Goal: Transaction & Acquisition: Purchase product/service

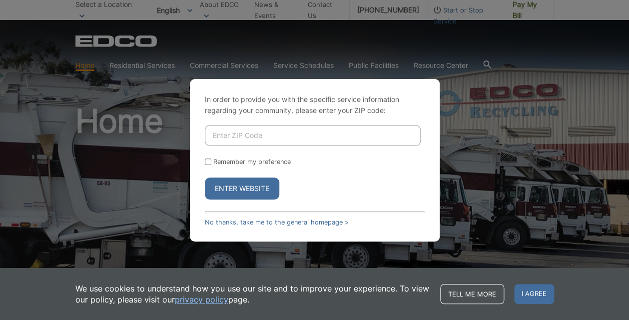
click at [235, 137] on input "Enter ZIP Code" at bounding box center [313, 135] width 216 height 21
type input "92007"
click at [208, 162] on input "Remember my preference" at bounding box center [208, 161] width 6 height 6
checkbox input "true"
click at [236, 187] on button "Enter Website" at bounding box center [242, 188] width 74 height 22
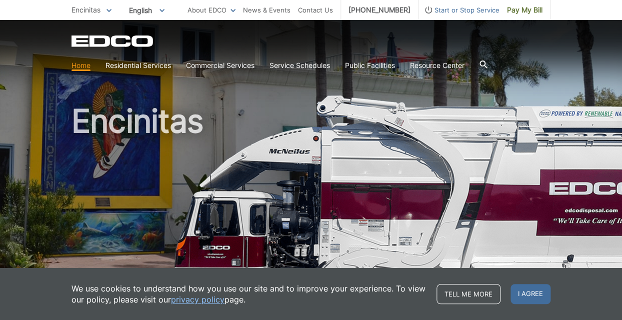
click at [83, 68] on link "Home" at bounding box center [80, 65] width 19 height 11
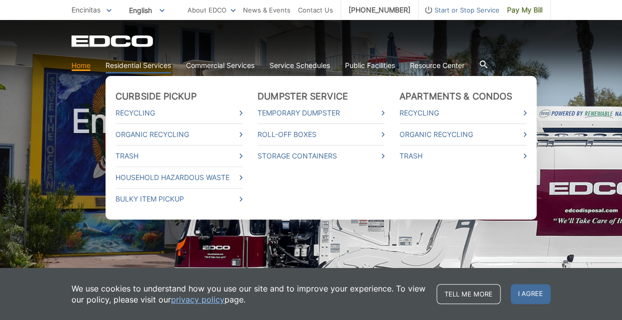
click at [121, 65] on link "Residential Services" at bounding box center [137, 65] width 65 height 11
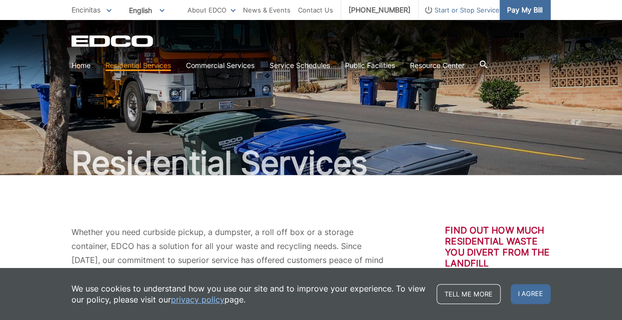
click at [522, 16] on link "Pay My Bill" at bounding box center [524, 10] width 51 height 20
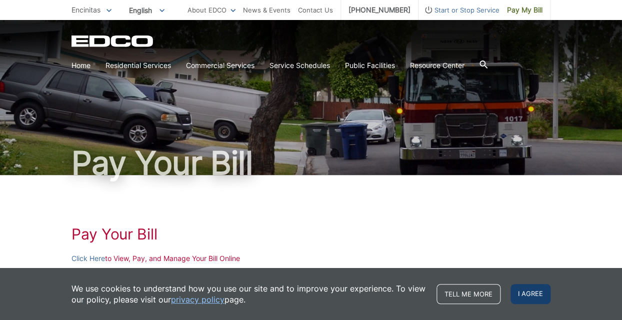
click at [522, 296] on span "I agree" at bounding box center [530, 294] width 40 height 20
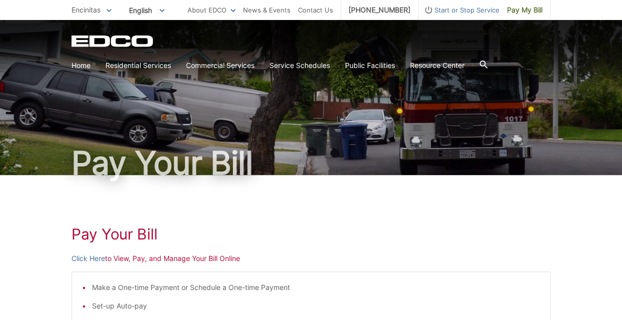
click at [160, 289] on li "Make a One-time Payment or Schedule a One-time Payment" at bounding box center [316, 287] width 448 height 11
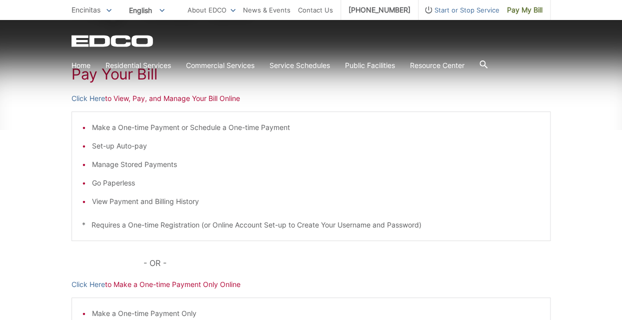
scroll to position [183, 0]
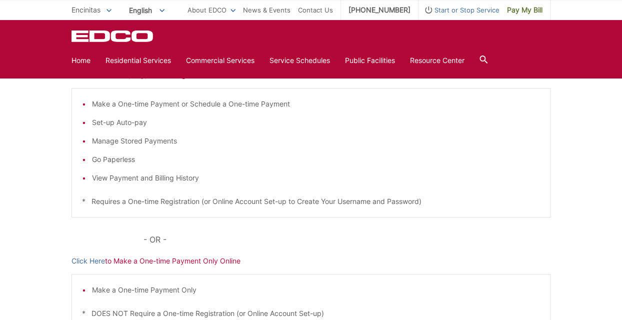
click at [170, 262] on p "Click Here to Make a One-time Payment Only Online" at bounding box center [310, 260] width 479 height 11
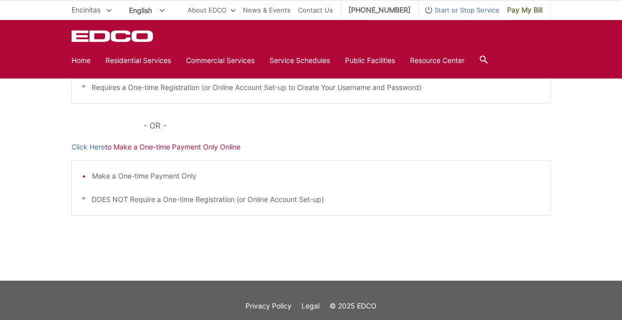
scroll to position [289, 0]
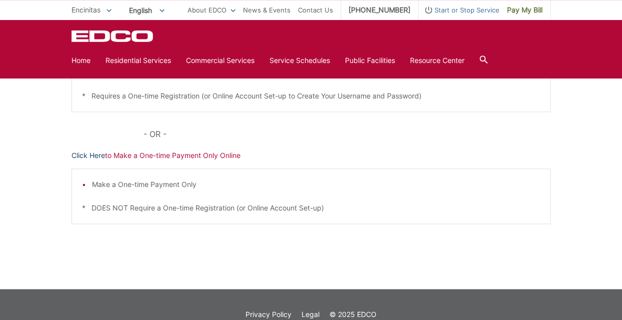
click at [82, 156] on link "Click Here" at bounding box center [87, 155] width 33 height 11
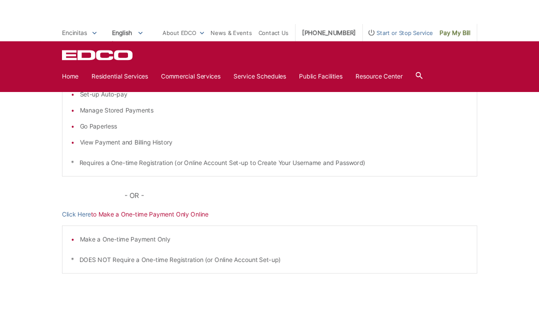
scroll to position [227, 0]
